Goal: Task Accomplishment & Management: Manage account settings

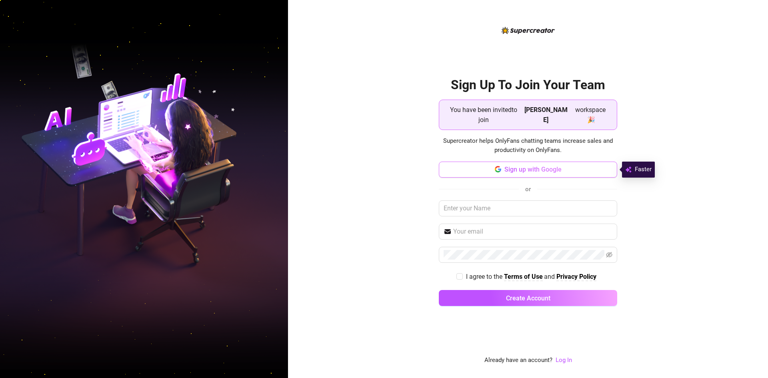
click at [548, 169] on span "Sign up with Google" at bounding box center [533, 170] width 57 height 8
click at [513, 171] on span "Sign up with Google" at bounding box center [533, 170] width 57 height 8
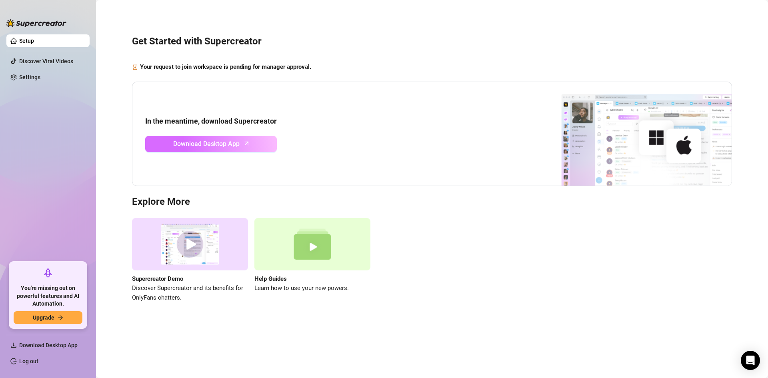
click at [243, 143] on icon "arrow-up" at bounding box center [246, 143] width 9 height 9
click at [39, 318] on span "Upgrade" at bounding box center [44, 317] width 22 height 6
click at [49, 346] on span "Download Desktop App" at bounding box center [48, 345] width 58 height 6
click at [53, 64] on link "Discover Viral Videos" at bounding box center [46, 61] width 54 height 6
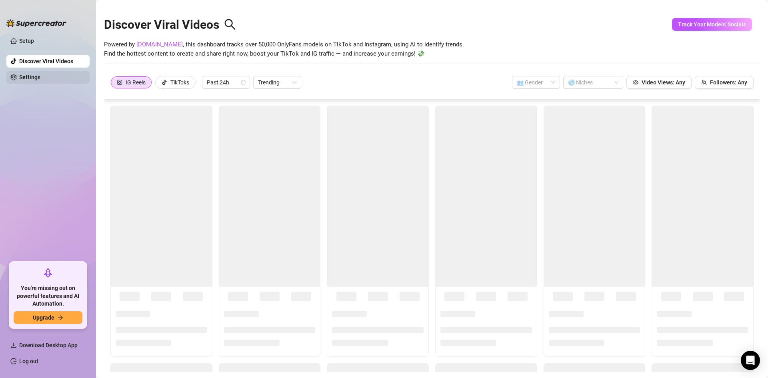
click at [34, 78] on link "Settings" at bounding box center [29, 77] width 21 height 6
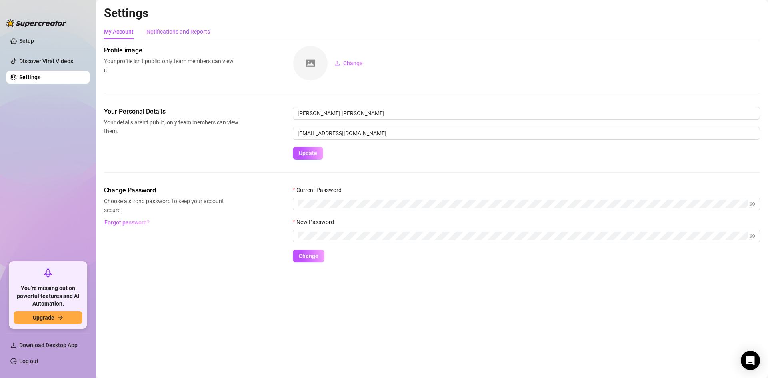
click at [190, 32] on div "Notifications and Reports" at bounding box center [178, 31] width 64 height 9
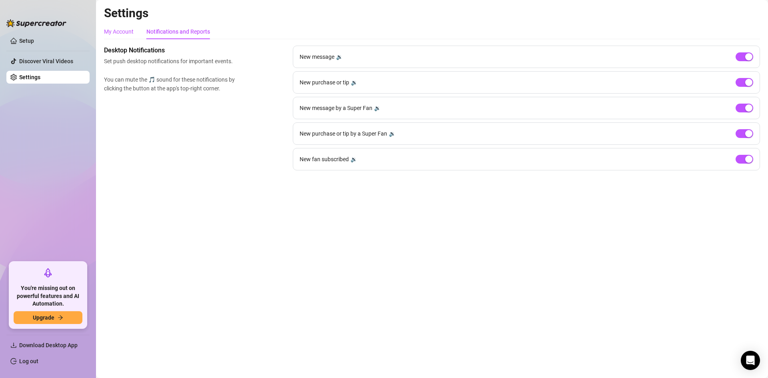
click at [118, 33] on div "My Account" at bounding box center [119, 31] width 30 height 9
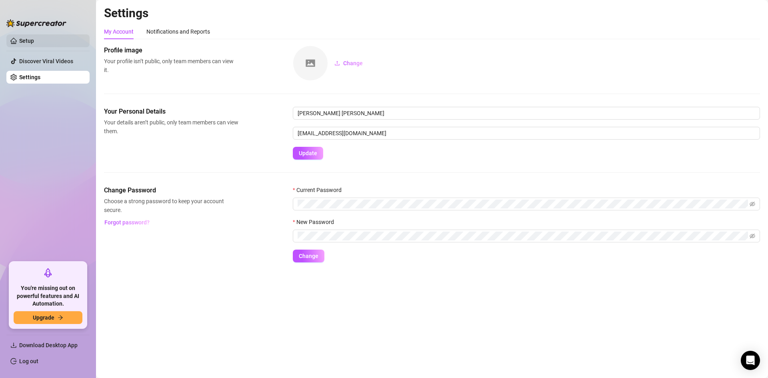
click at [34, 40] on link "Setup" at bounding box center [26, 41] width 15 height 6
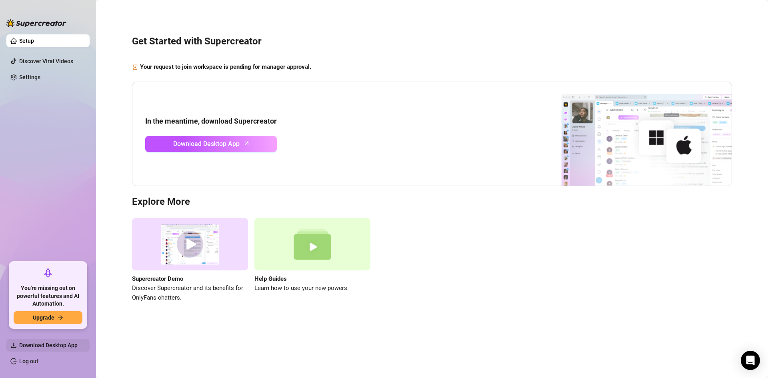
click at [43, 345] on span "Download Desktop App" at bounding box center [48, 345] width 58 height 6
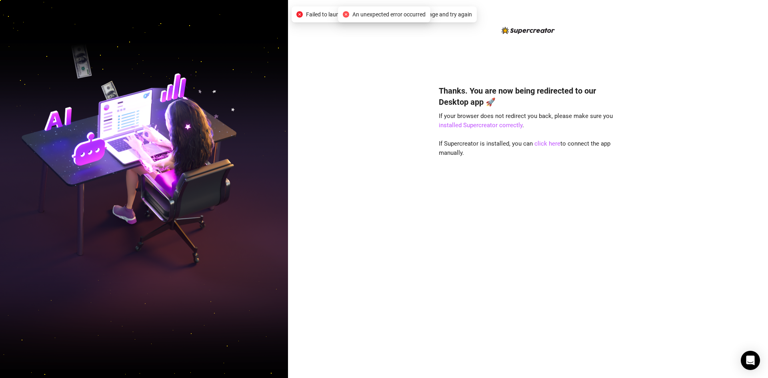
click at [416, 50] on div "Thanks. You are now being redirected to our Desktop app 🚀 If your browser does …" at bounding box center [528, 189] width 480 height 378
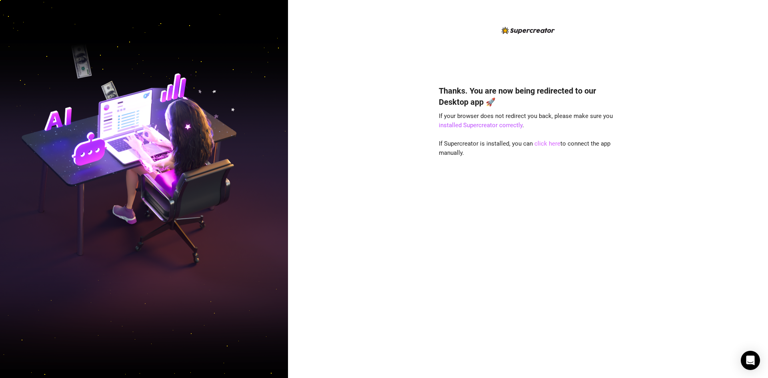
click at [540, 144] on link "click here" at bounding box center [548, 143] width 26 height 7
click at [542, 143] on link "click here" at bounding box center [548, 143] width 26 height 7
click at [547, 144] on link "click here" at bounding box center [548, 143] width 26 height 7
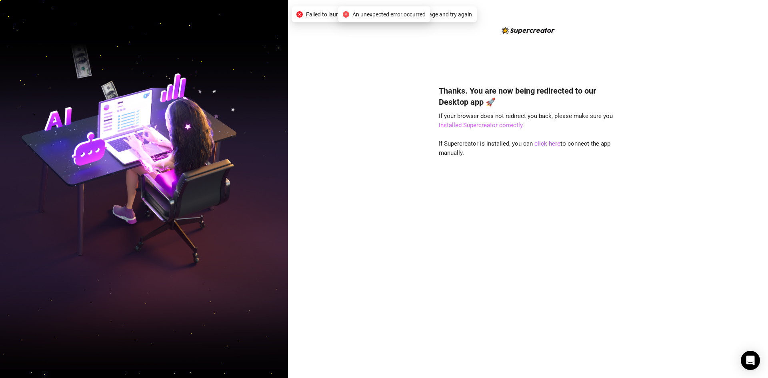
click at [486, 125] on link "installed Supercreator correctly" at bounding box center [481, 125] width 84 height 7
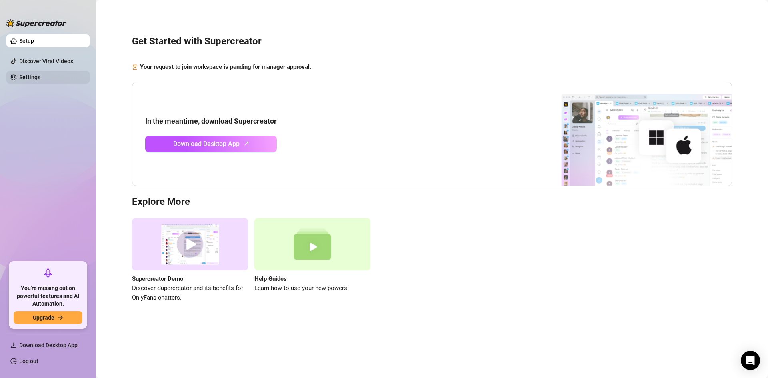
click at [40, 77] on link "Settings" at bounding box center [29, 77] width 21 height 6
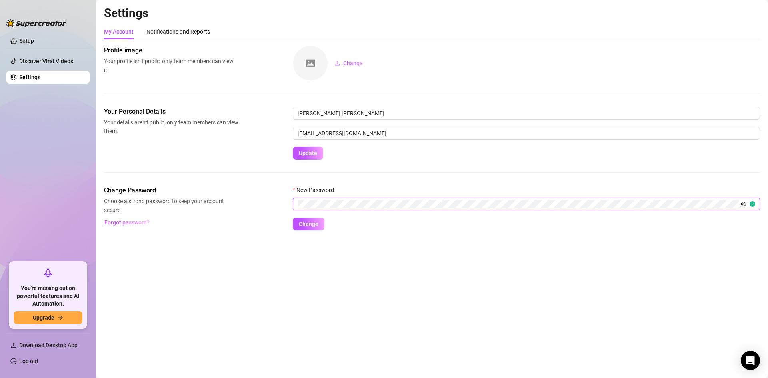
click at [745, 203] on icon "eye-invisible" at bounding box center [744, 204] width 6 height 5
click at [309, 228] on button "Change" at bounding box center [309, 224] width 32 height 13
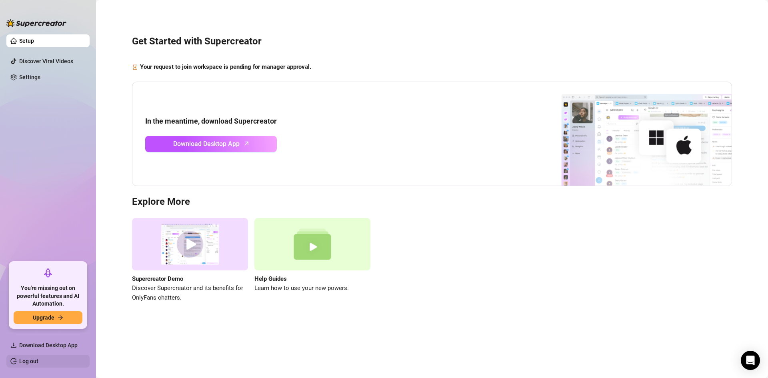
click at [38, 358] on link "Log out" at bounding box center [28, 361] width 19 height 6
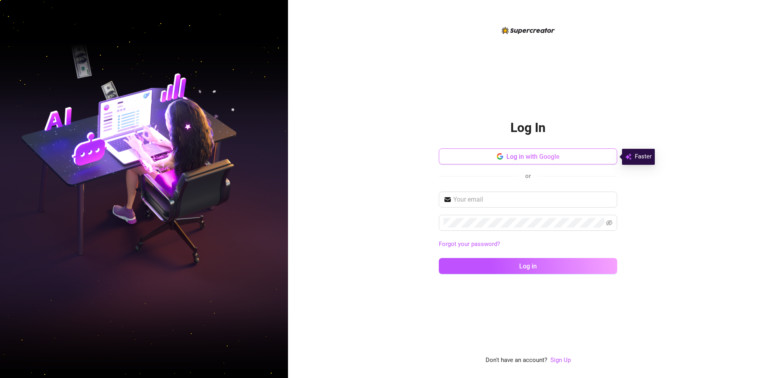
click at [524, 156] on span "Log in with Google" at bounding box center [533, 157] width 53 height 8
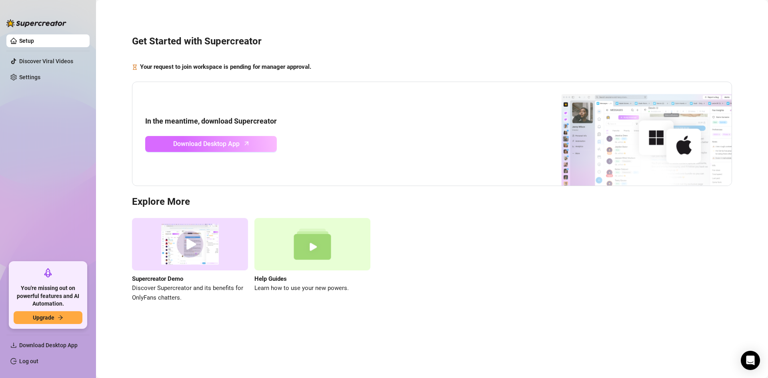
click at [219, 142] on span "Download Desktop App" at bounding box center [206, 144] width 66 height 10
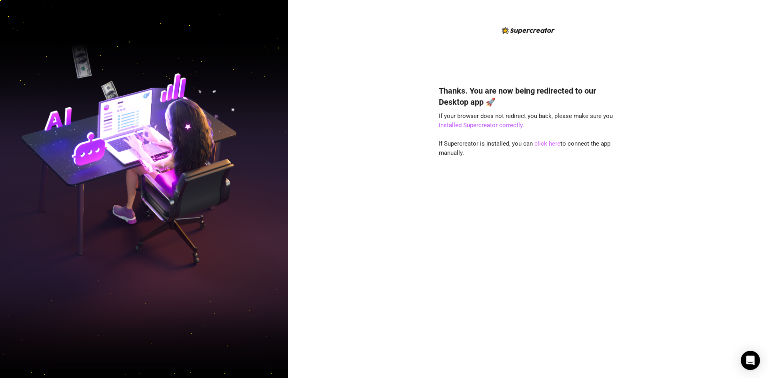
click at [549, 144] on link "click here" at bounding box center [548, 143] width 26 height 7
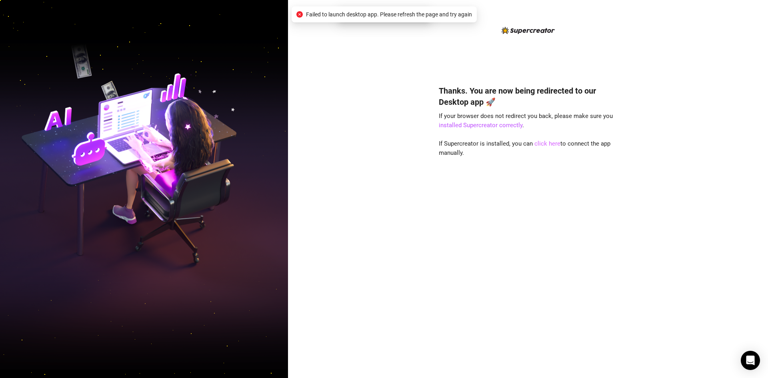
click at [549, 144] on link "click here" at bounding box center [548, 143] width 26 height 7
